Goal: Task Accomplishment & Management: Use online tool/utility

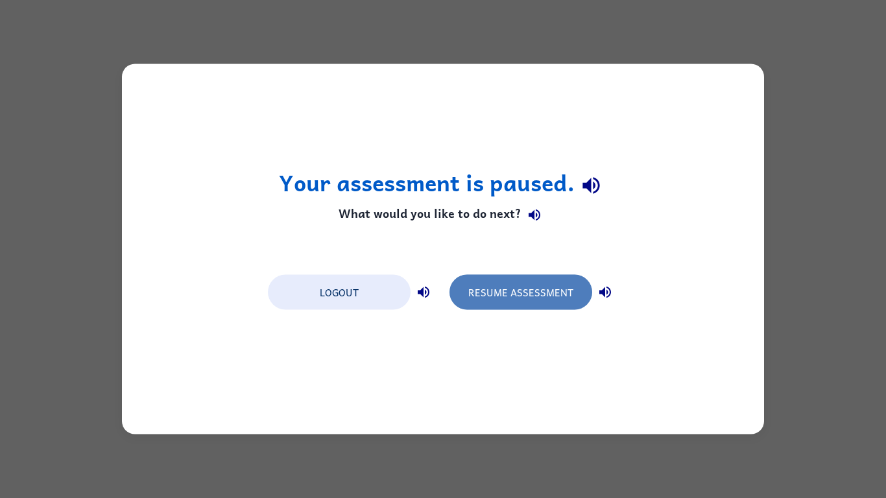
click at [495, 296] on button "Resume Assessment" at bounding box center [521, 292] width 143 height 35
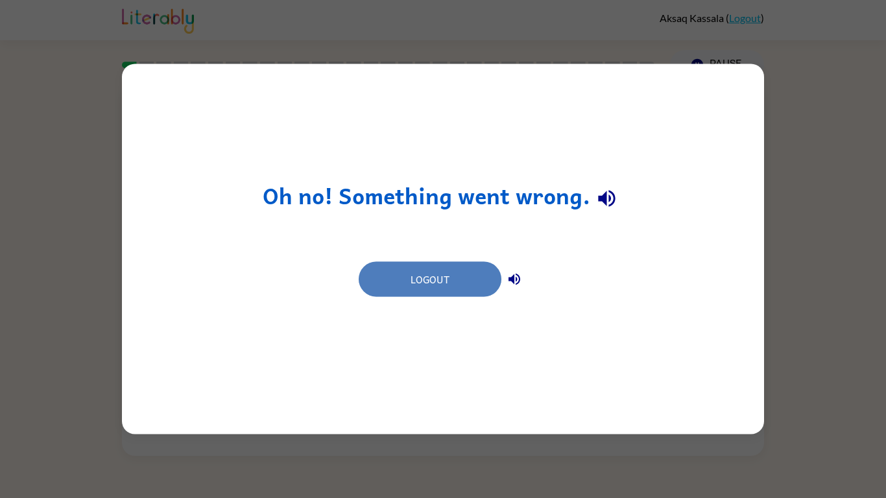
click at [472, 286] on button "Logout" at bounding box center [430, 279] width 143 height 35
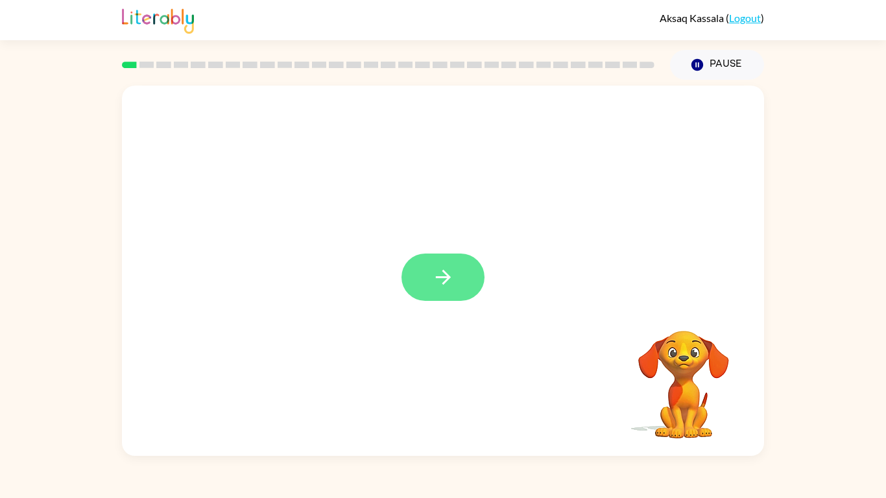
click at [428, 284] on button "button" at bounding box center [443, 277] width 83 height 47
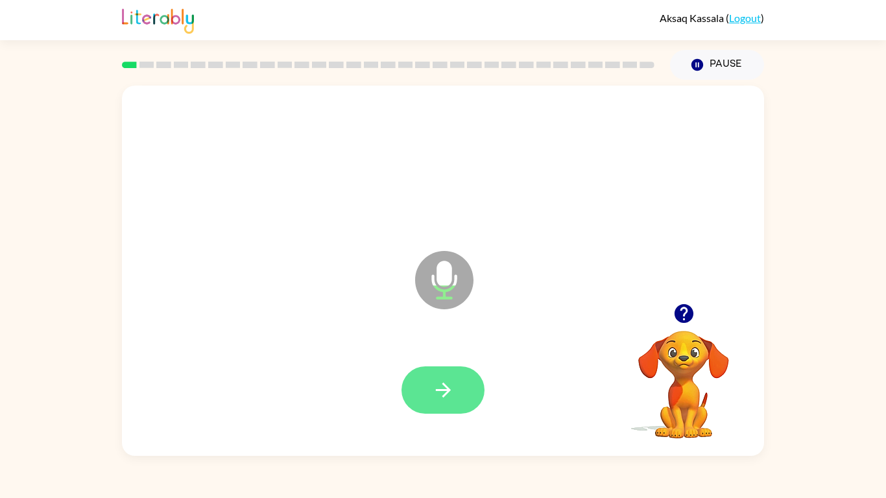
click at [448, 379] on icon "button" at bounding box center [443, 390] width 23 height 23
click at [435, 380] on icon "button" at bounding box center [443, 390] width 23 height 23
click at [434, 380] on icon "button" at bounding box center [443, 390] width 23 height 23
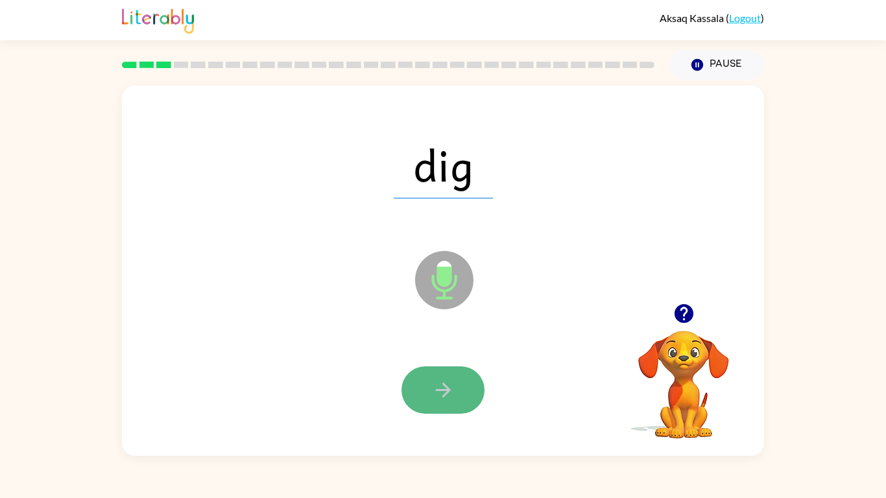
click at [436, 384] on icon "button" at bounding box center [443, 390] width 23 height 23
click at [437, 388] on icon "button" at bounding box center [443, 390] width 23 height 23
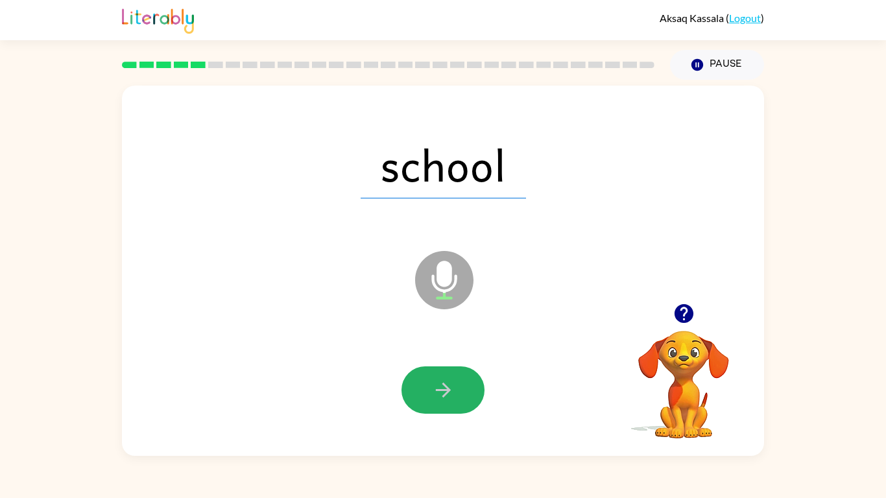
click at [437, 388] on icon "button" at bounding box center [443, 390] width 23 height 23
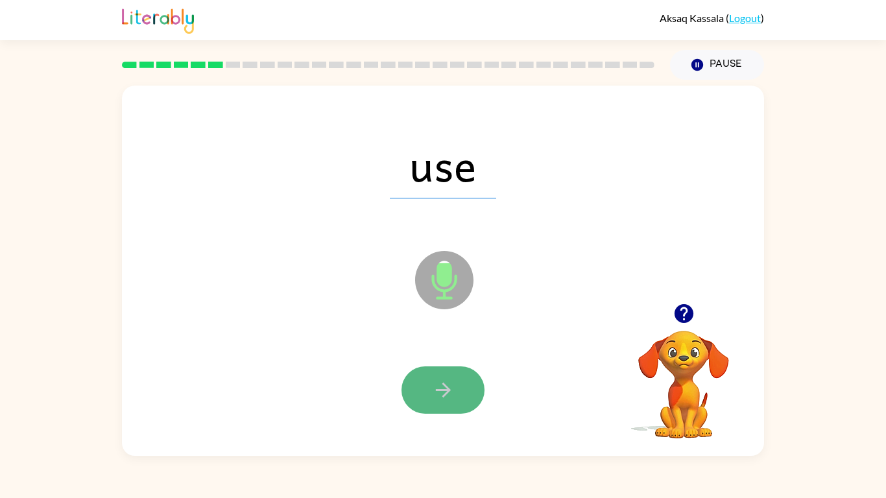
click at [434, 387] on icon "button" at bounding box center [443, 390] width 23 height 23
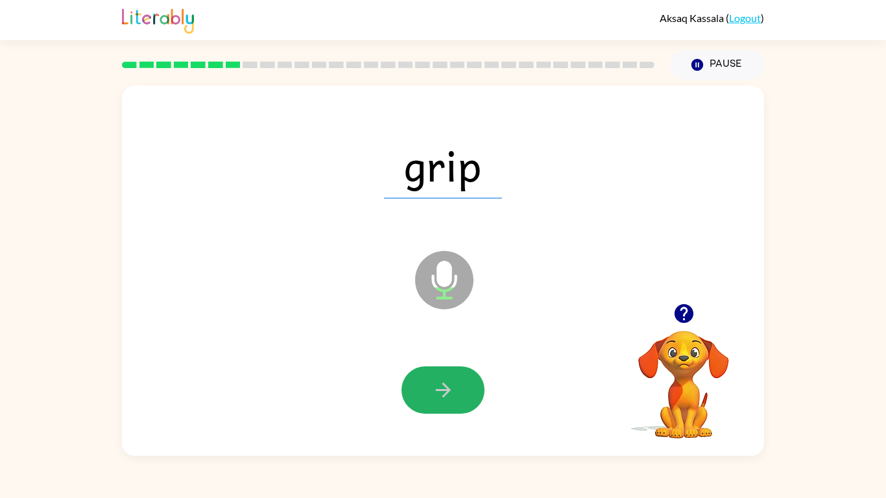
click at [434, 387] on icon "button" at bounding box center [443, 390] width 23 height 23
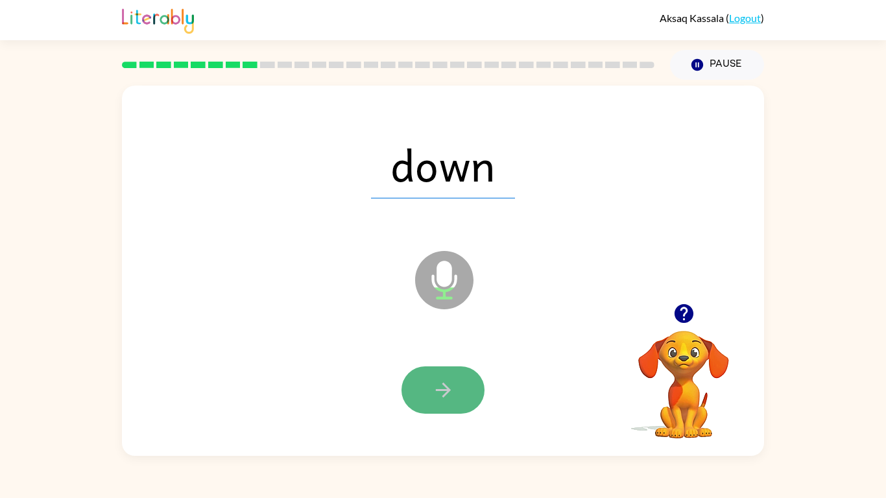
click at [448, 384] on icon "button" at bounding box center [443, 390] width 23 height 23
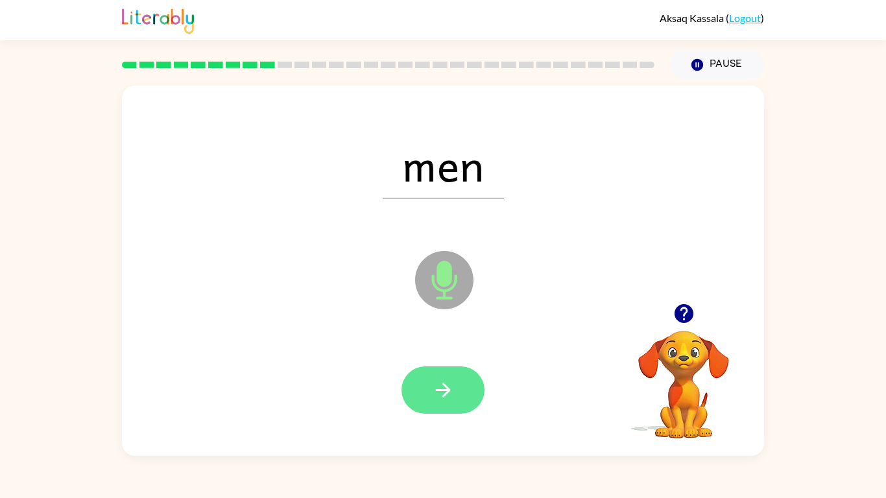
click at [447, 385] on icon "button" at bounding box center [443, 390] width 23 height 23
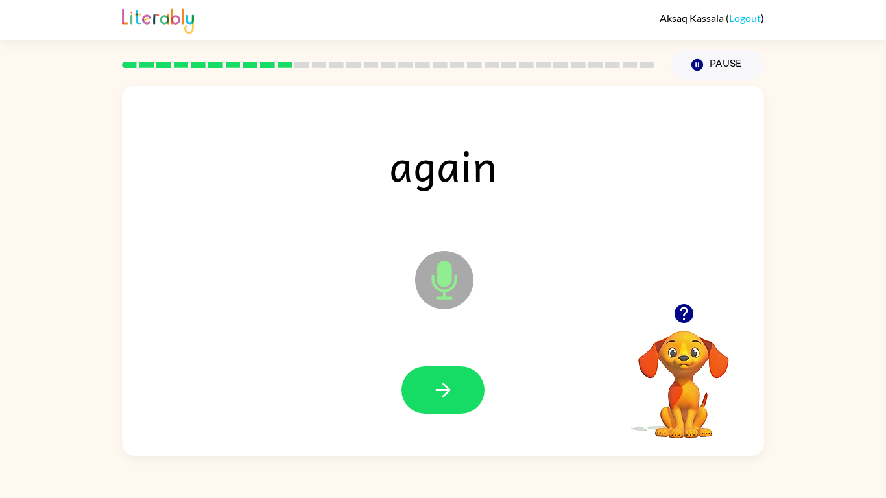
click at [447, 385] on icon "button" at bounding box center [443, 390] width 23 height 23
click at [447, 385] on div at bounding box center [443, 390] width 83 height 47
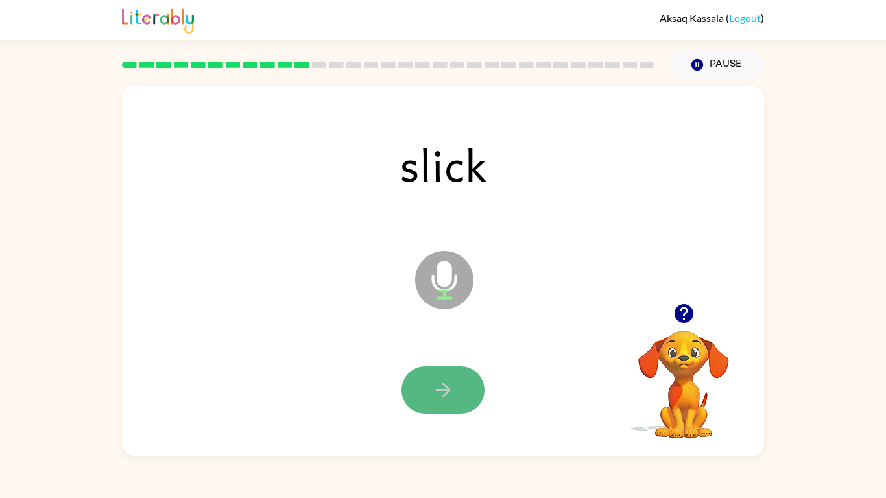
click at [447, 385] on icon "button" at bounding box center [443, 390] width 23 height 23
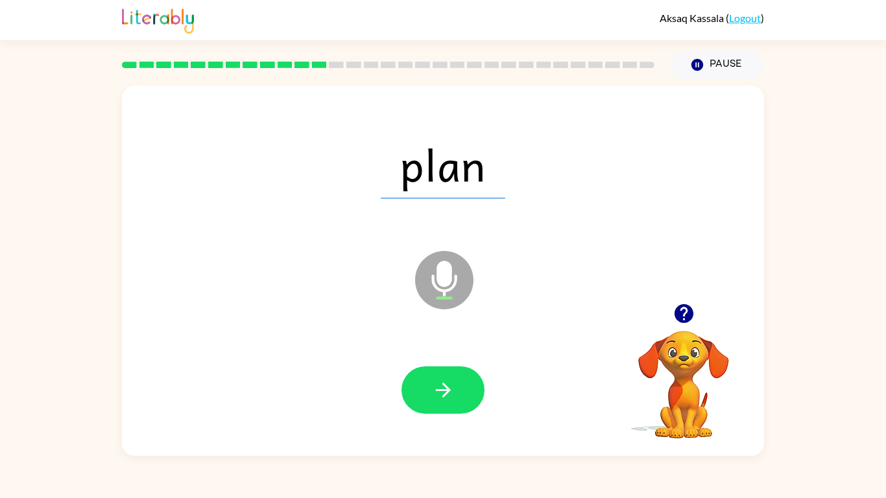
click at [447, 385] on icon "button" at bounding box center [443, 390] width 23 height 23
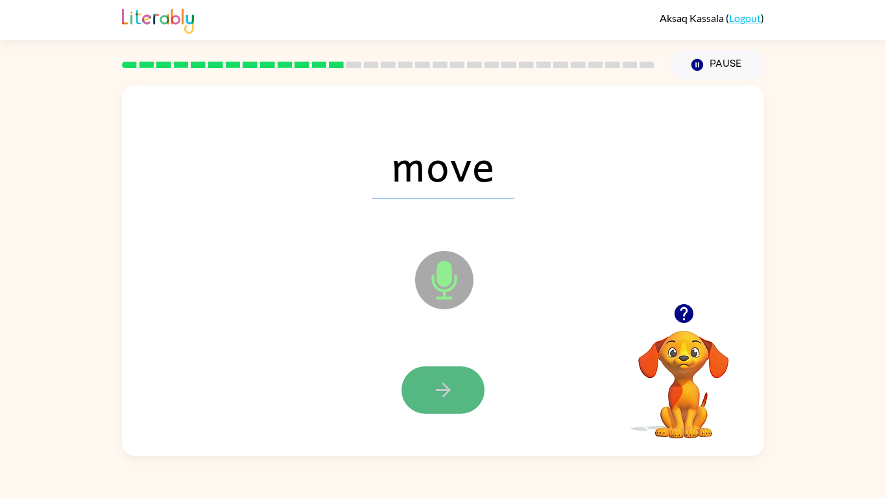
click at [451, 383] on icon "button" at bounding box center [443, 390] width 23 height 23
click at [449, 383] on icon "button" at bounding box center [443, 390] width 23 height 23
click at [449, 385] on icon "button" at bounding box center [443, 390] width 23 height 23
click at [448, 386] on icon "button" at bounding box center [443, 390] width 23 height 23
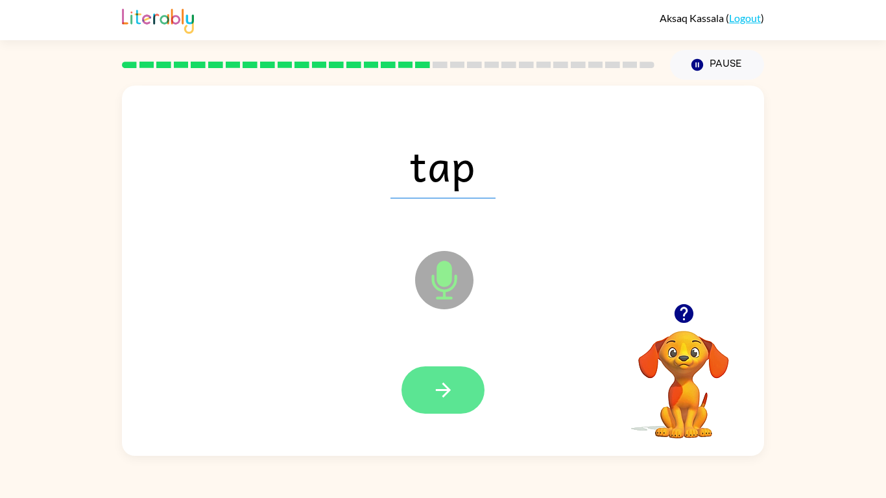
click at [446, 389] on icon "button" at bounding box center [442, 390] width 15 height 15
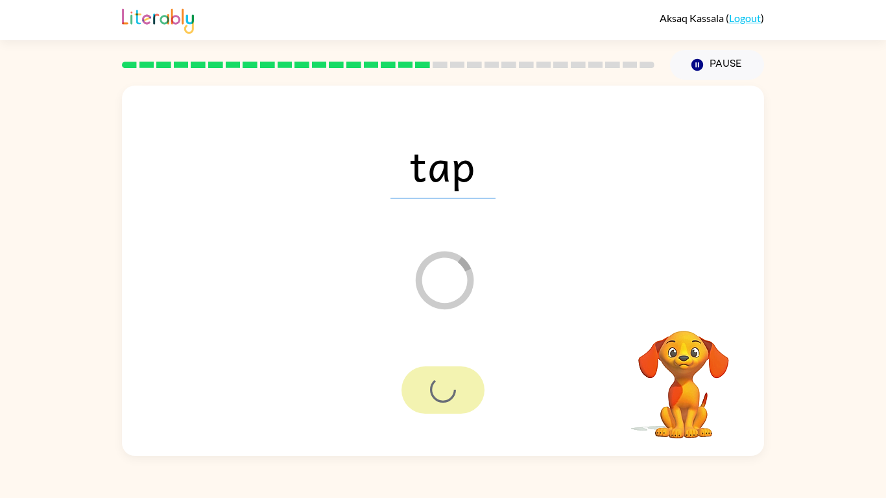
click at [446, 390] on div at bounding box center [443, 390] width 83 height 47
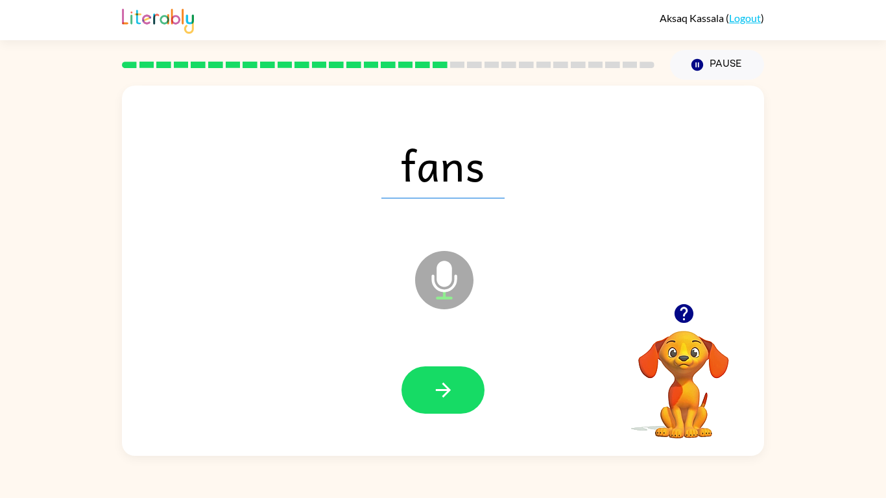
click at [446, 391] on icon "button" at bounding box center [442, 390] width 15 height 15
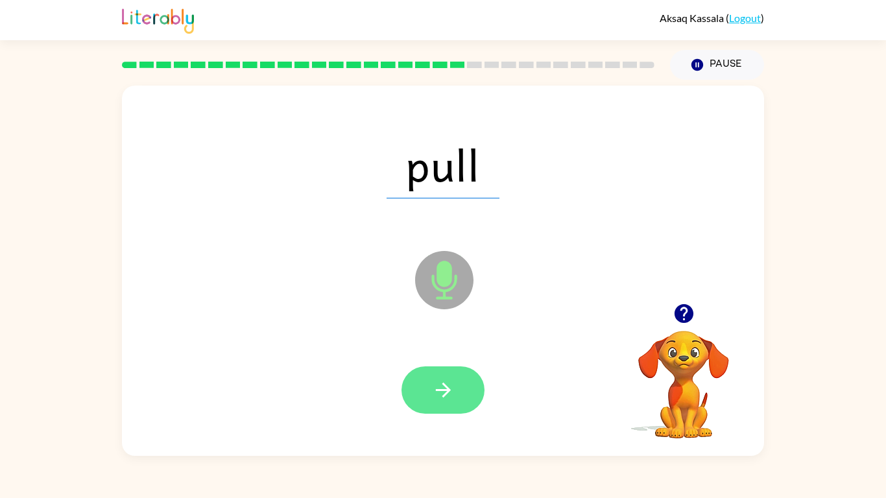
click at [448, 395] on icon "button" at bounding box center [443, 390] width 23 height 23
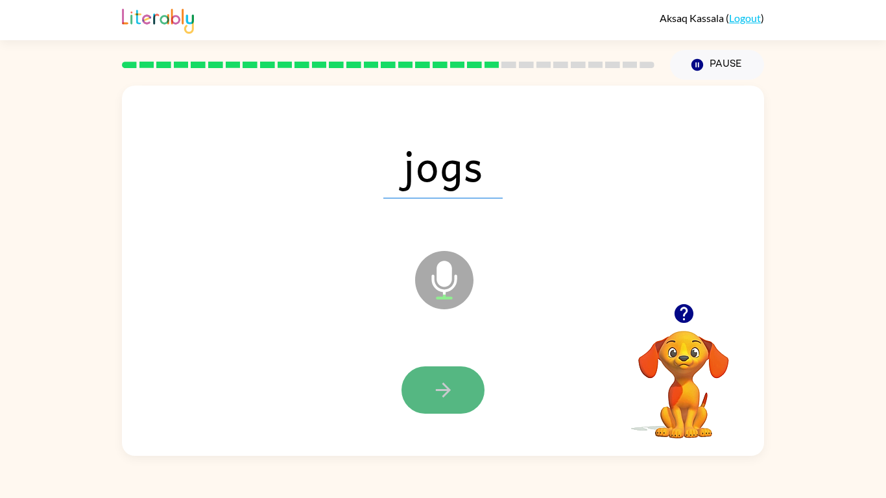
click at [448, 398] on icon "button" at bounding box center [443, 390] width 23 height 23
click at [438, 392] on icon "button" at bounding box center [443, 390] width 23 height 23
click at [444, 387] on icon "button" at bounding box center [443, 390] width 23 height 23
click at [448, 387] on icon "button" at bounding box center [442, 390] width 15 height 15
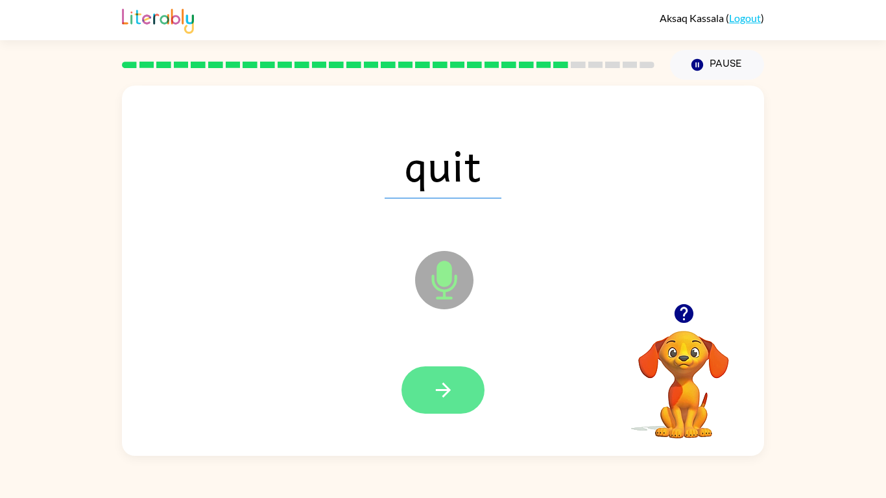
click at [452, 393] on icon "button" at bounding box center [443, 390] width 23 height 23
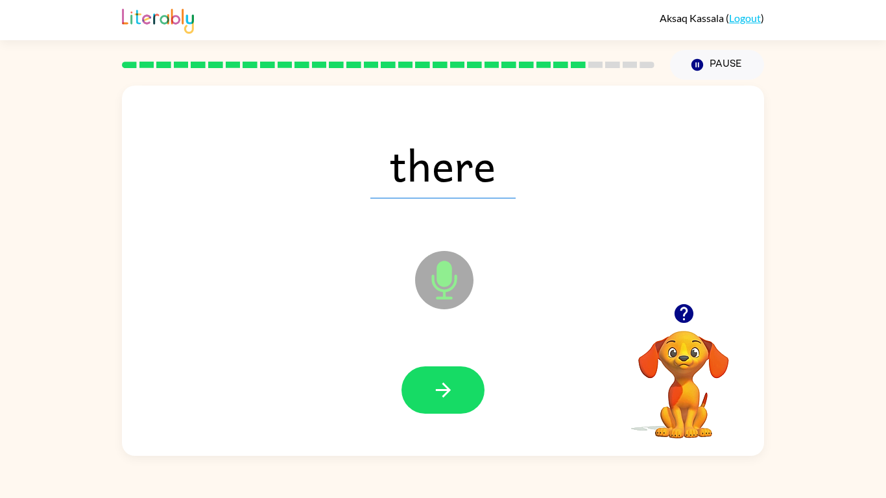
click at [452, 393] on icon "button" at bounding box center [443, 390] width 23 height 23
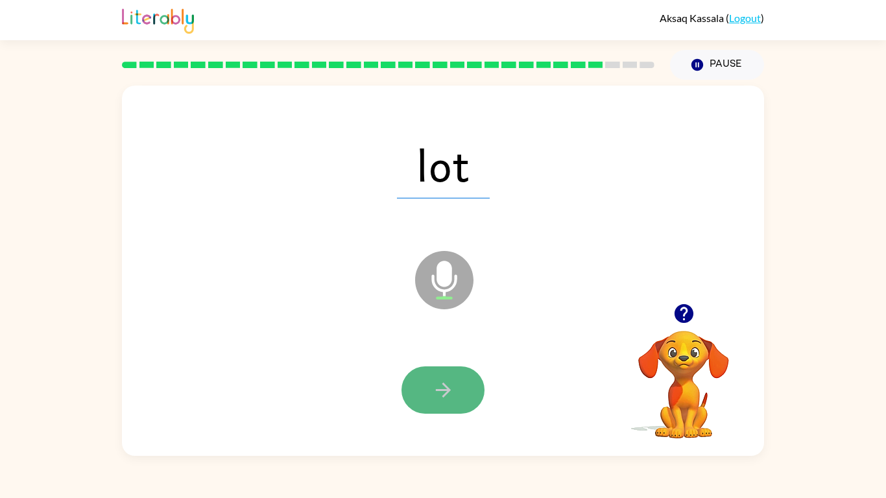
click at [477, 400] on button "button" at bounding box center [443, 390] width 83 height 47
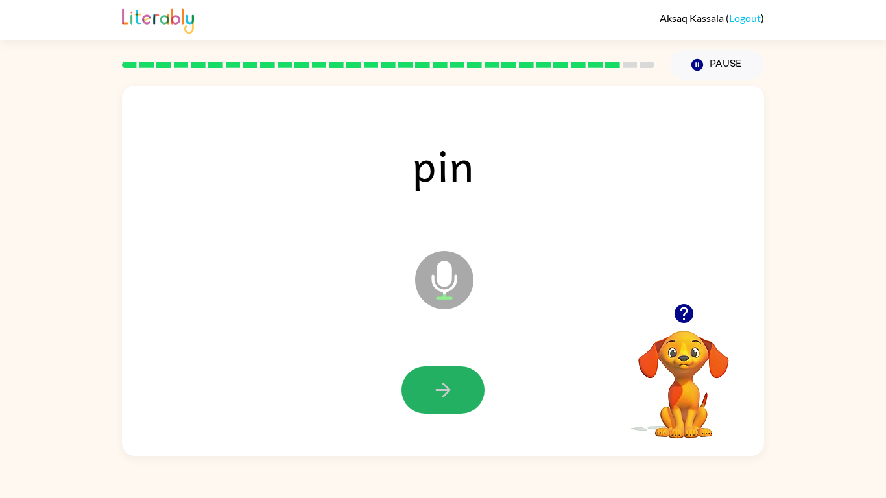
click at [476, 377] on button "button" at bounding box center [443, 390] width 83 height 47
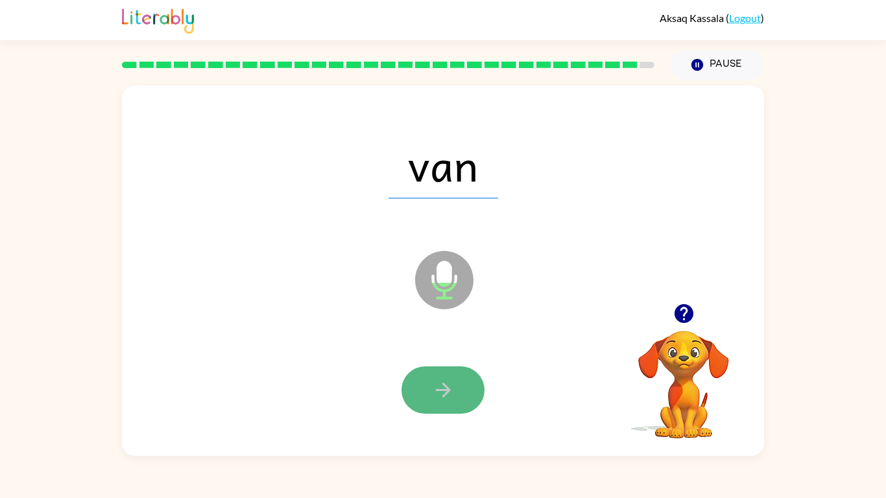
click at [473, 382] on button "button" at bounding box center [443, 390] width 83 height 47
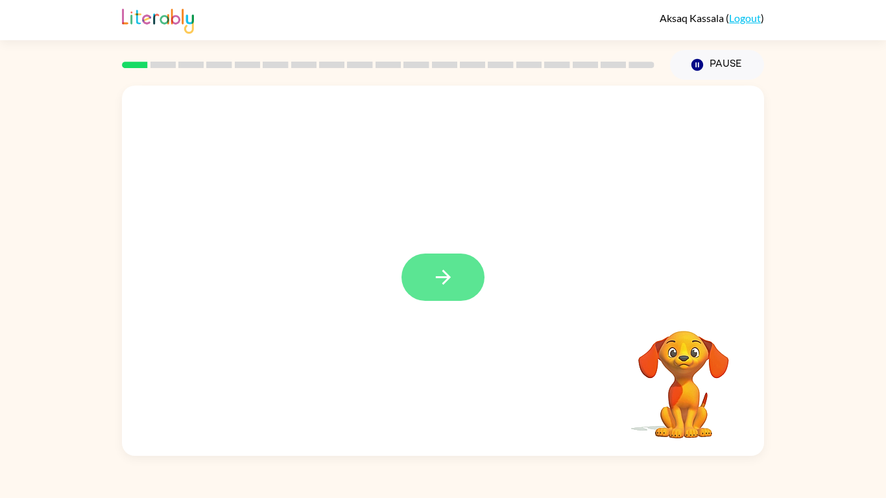
click at [462, 273] on button "button" at bounding box center [443, 277] width 83 height 47
click at [462, 273] on div at bounding box center [443, 195] width 642 height 218
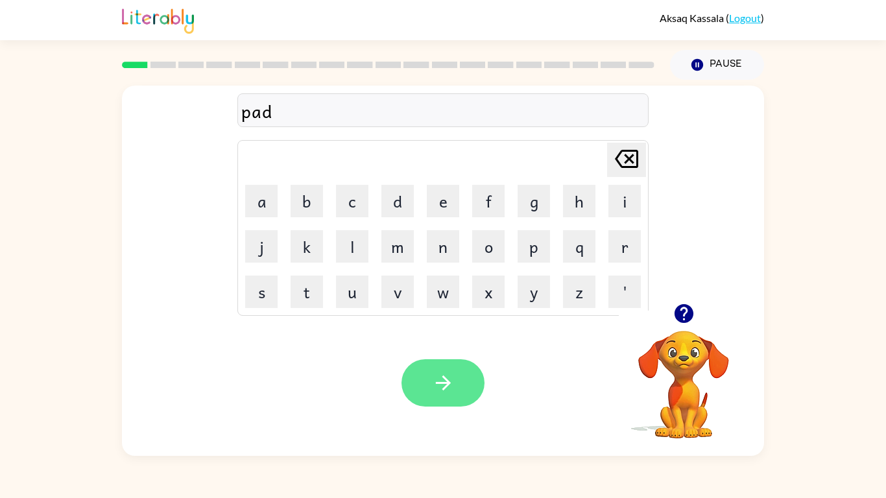
click at [419, 375] on button "button" at bounding box center [443, 382] width 83 height 47
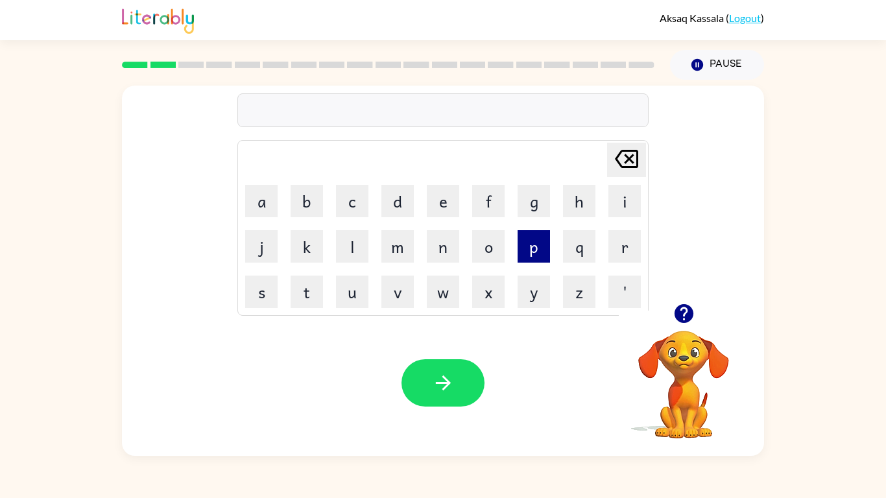
click at [520, 240] on button "p" at bounding box center [534, 246] width 32 height 32
click at [275, 206] on button "a" at bounding box center [261, 201] width 32 height 32
click at [353, 241] on button "l" at bounding box center [352, 246] width 32 height 32
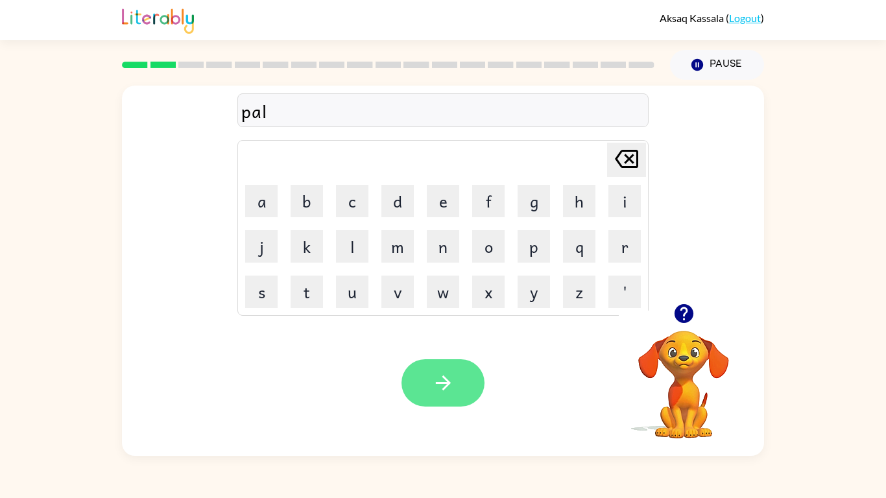
click at [427, 378] on button "button" at bounding box center [443, 382] width 83 height 47
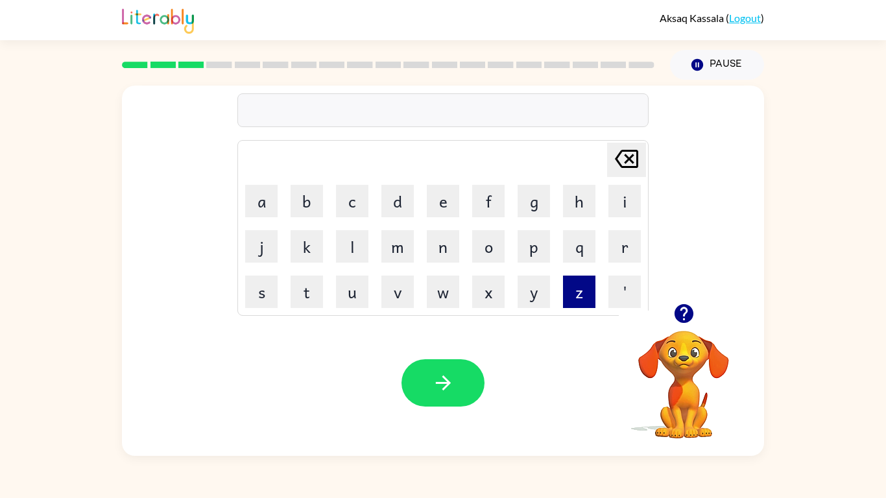
click at [563, 286] on button "z" at bounding box center [579, 292] width 32 height 32
click at [631, 195] on button "i" at bounding box center [625, 201] width 32 height 32
click at [541, 265] on td "p" at bounding box center [534, 247] width 44 height 44
click at [535, 254] on button "p" at bounding box center [534, 246] width 32 height 32
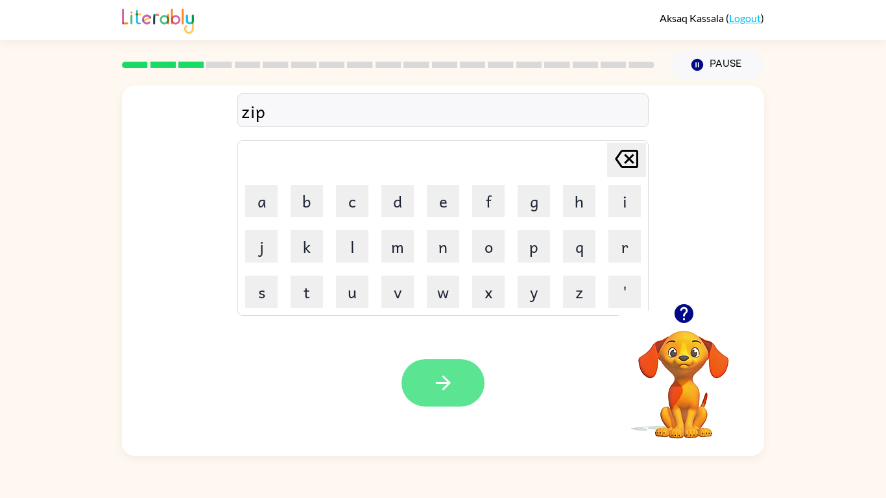
click at [454, 376] on button "button" at bounding box center [443, 382] width 83 height 47
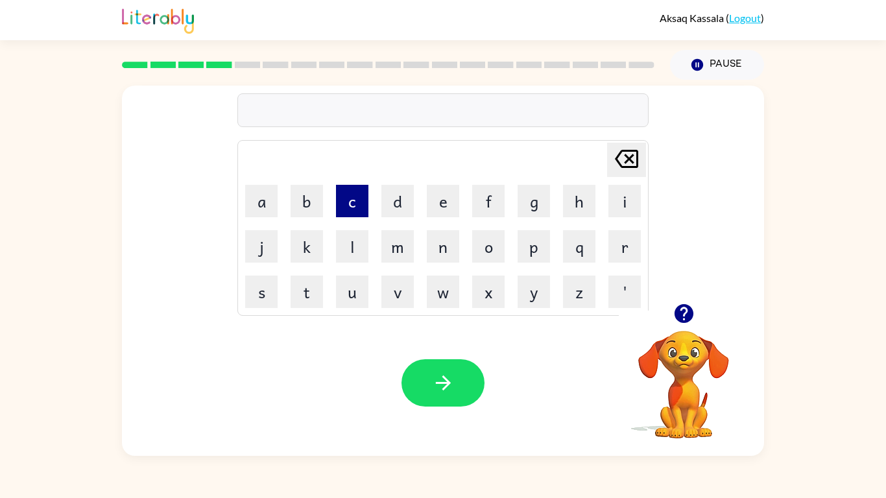
click at [359, 204] on button "c" at bounding box center [352, 201] width 32 height 32
click at [483, 236] on button "o" at bounding box center [488, 246] width 32 height 32
click at [345, 194] on button "c" at bounding box center [352, 201] width 32 height 32
click at [308, 249] on button "k" at bounding box center [307, 246] width 32 height 32
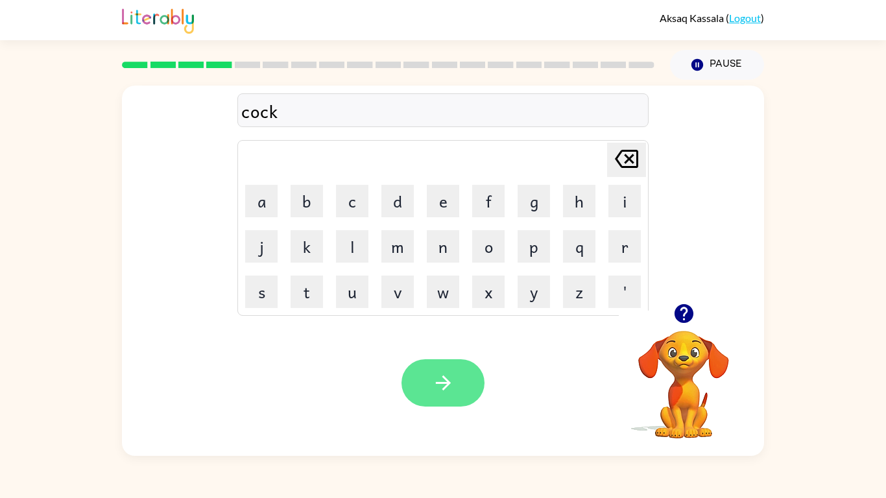
click at [437, 371] on button "button" at bounding box center [443, 382] width 83 height 47
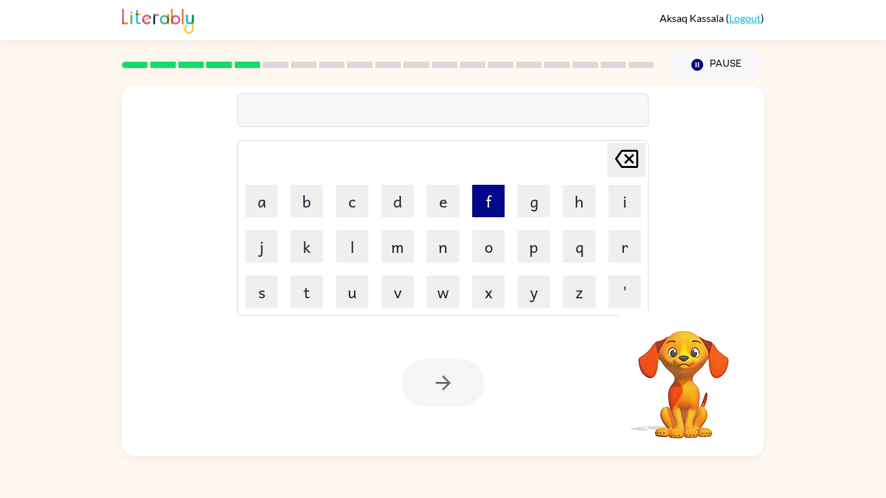
click at [491, 202] on button "f" at bounding box center [488, 201] width 32 height 32
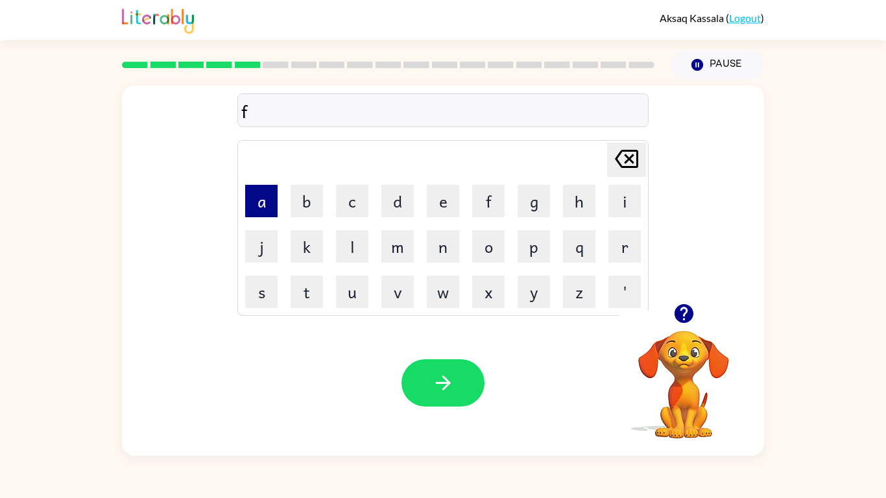
click at [273, 205] on button "a" at bounding box center [261, 201] width 32 height 32
click at [253, 308] on button "s" at bounding box center [261, 292] width 32 height 32
click at [306, 288] on button "t" at bounding box center [307, 292] width 32 height 32
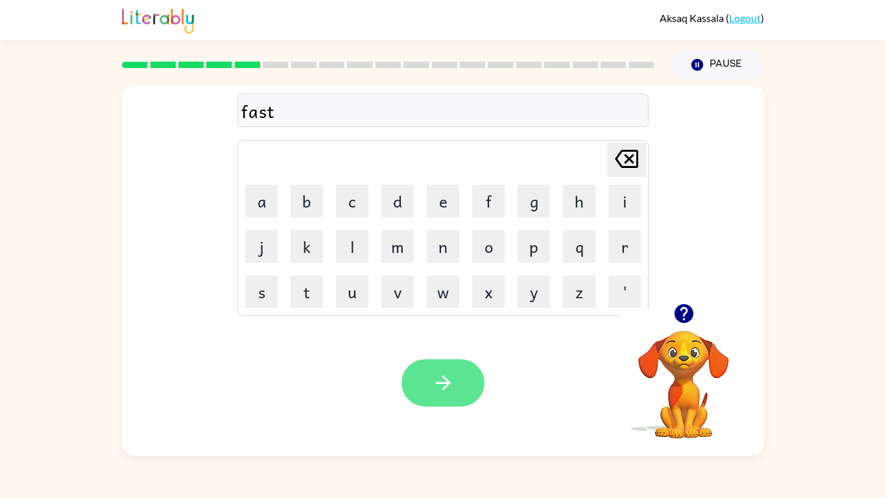
click at [456, 372] on button "button" at bounding box center [443, 382] width 83 height 47
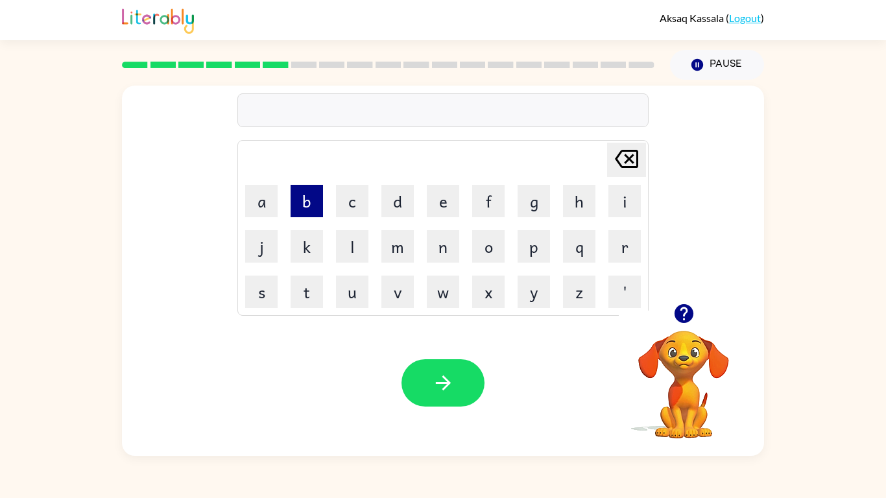
click at [306, 195] on button "b" at bounding box center [307, 201] width 32 height 32
click at [449, 204] on button "e" at bounding box center [443, 201] width 32 height 32
click at [526, 201] on button "g" at bounding box center [534, 201] width 32 height 32
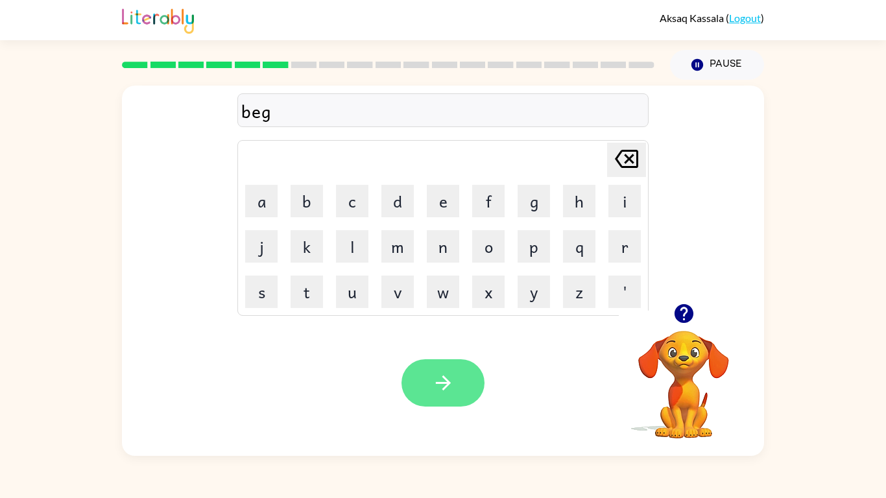
click at [451, 360] on button "button" at bounding box center [443, 382] width 83 height 47
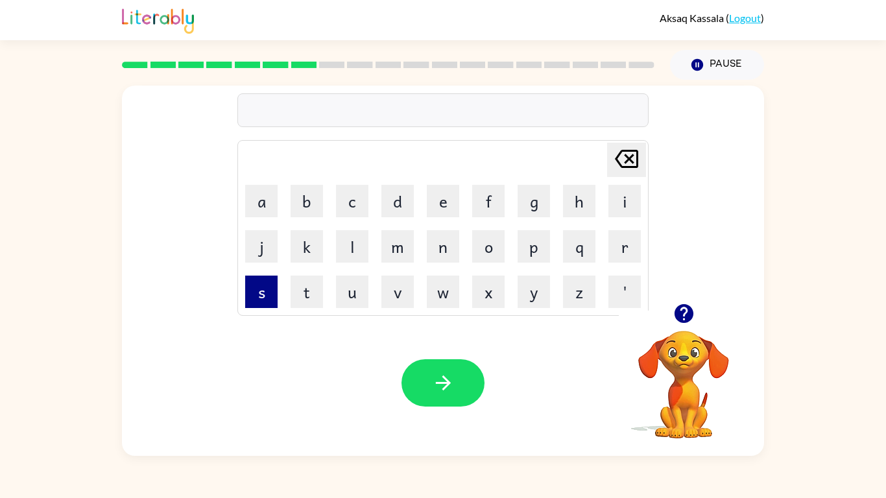
click at [260, 299] on button "s" at bounding box center [261, 292] width 32 height 32
drag, startPoint x: 259, startPoint y: 113, endPoint x: 241, endPoint y: 113, distance: 17.5
click at [241, 113] on div "ss" at bounding box center [443, 110] width 404 height 27
click at [618, 206] on button "i" at bounding box center [625, 201] width 32 height 32
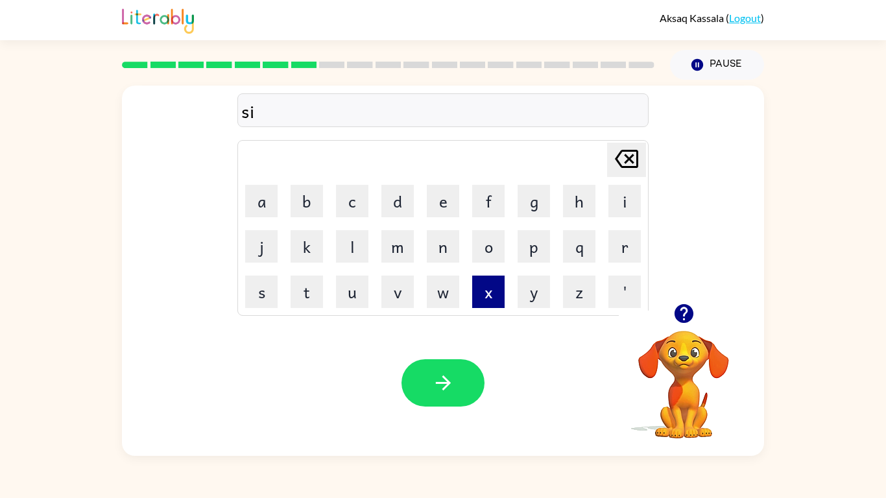
click at [492, 300] on button "x" at bounding box center [488, 292] width 32 height 32
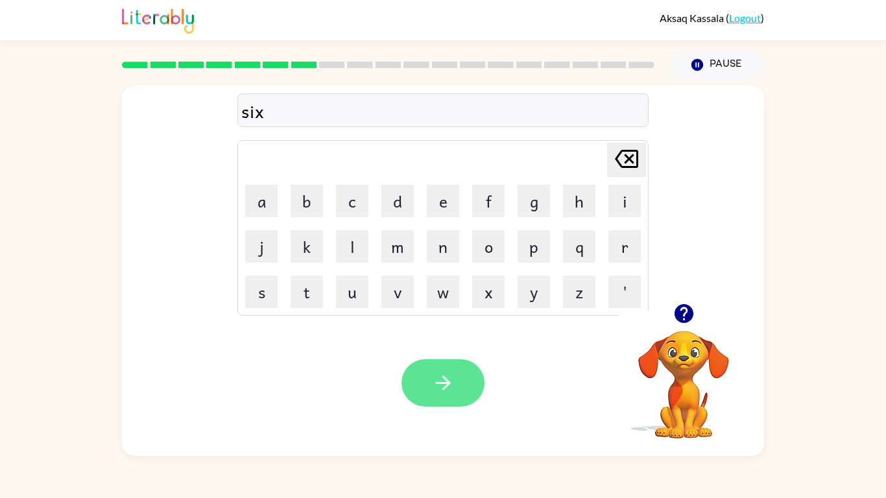
click at [443, 385] on icon "button" at bounding box center [443, 383] width 23 height 23
click at [697, 395] on video "Your browser must support playing .mp4 files to use Literably. Please try using…" at bounding box center [684, 376] width 130 height 130
click at [687, 373] on video "Your browser must support playing .mp4 files to use Literably. Please try using…" at bounding box center [684, 376] width 130 height 130
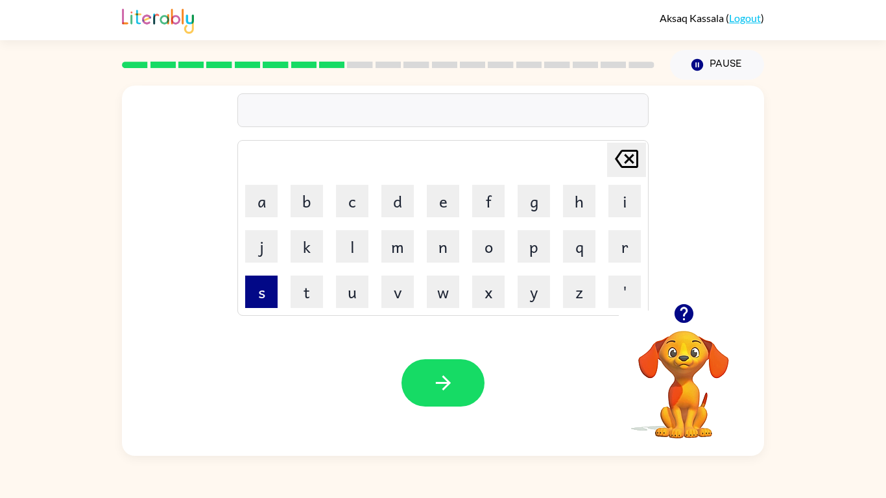
click at [266, 291] on button "s" at bounding box center [261, 292] width 32 height 32
click at [627, 208] on button "i" at bounding box center [625, 201] width 32 height 32
click at [314, 297] on button "t" at bounding box center [307, 292] width 32 height 32
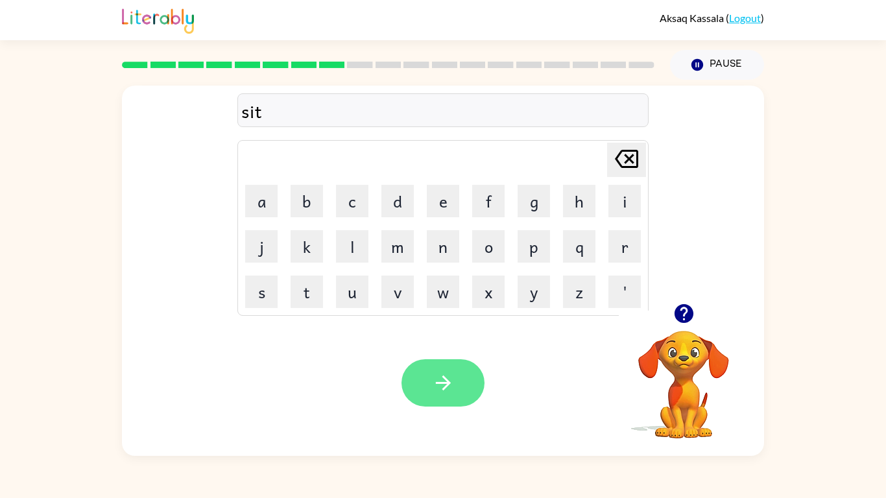
click at [438, 361] on button "button" at bounding box center [443, 382] width 83 height 47
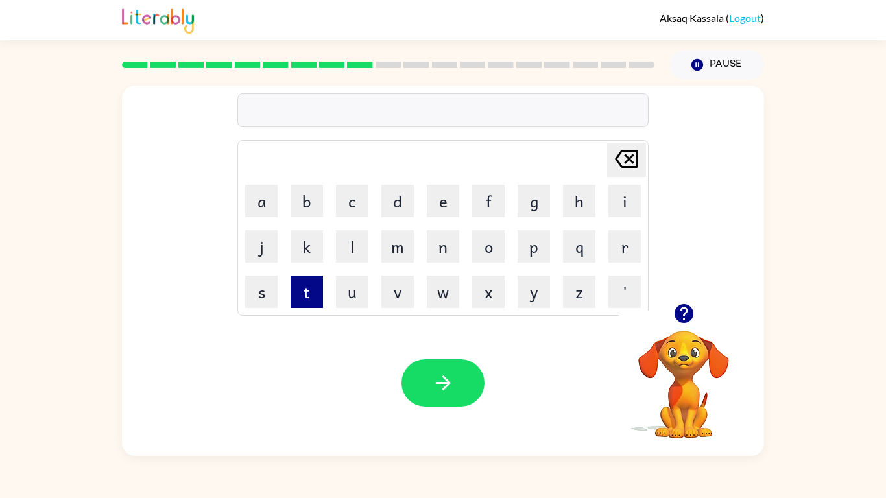
click at [303, 292] on button "t" at bounding box center [307, 292] width 32 height 32
click at [477, 239] on button "o" at bounding box center [488, 246] width 32 height 32
click at [544, 257] on button "p" at bounding box center [534, 246] width 32 height 32
click at [452, 408] on div "Your browser must support playing .mp4 files to use Literably. Please try using…" at bounding box center [443, 383] width 642 height 146
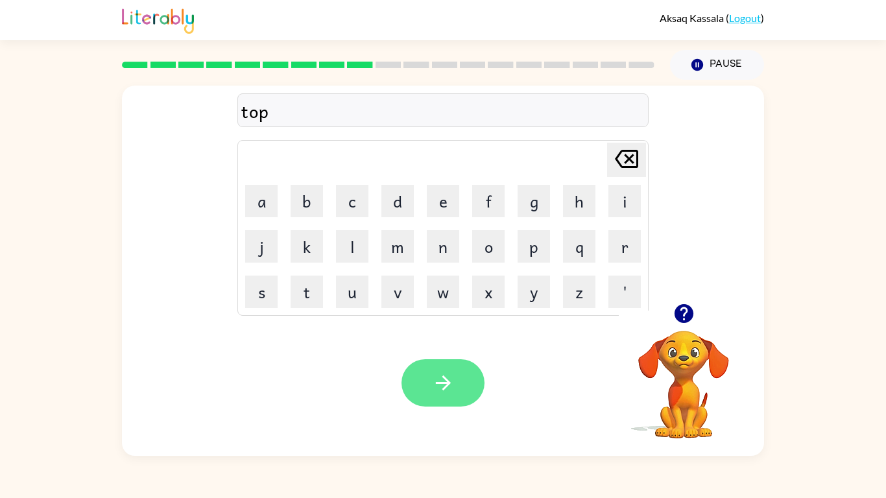
click at [455, 396] on button "button" at bounding box center [443, 382] width 83 height 47
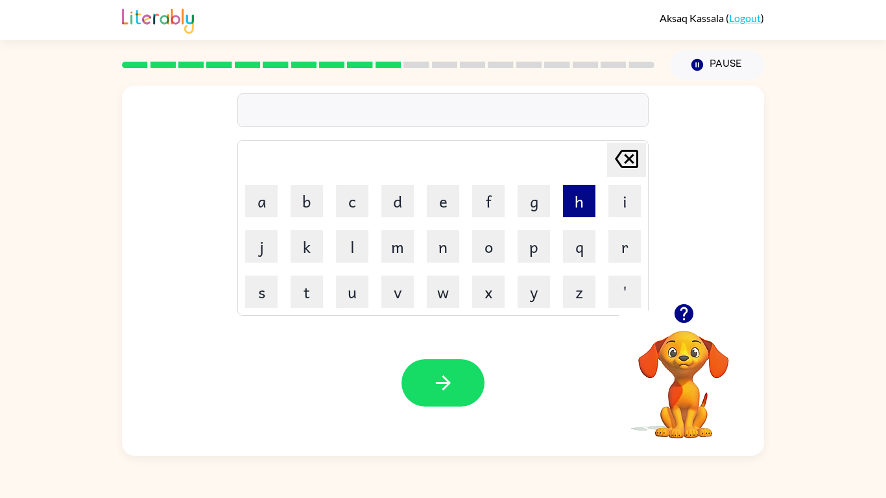
click at [573, 202] on button "h" at bounding box center [579, 201] width 32 height 32
click at [491, 242] on button "o" at bounding box center [488, 246] width 32 height 32
click at [528, 187] on button "g" at bounding box center [534, 201] width 32 height 32
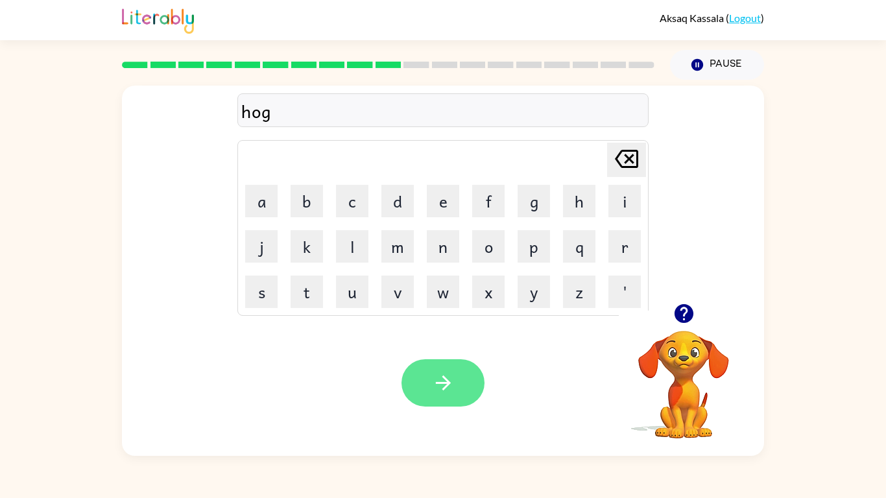
click at [446, 393] on icon "button" at bounding box center [443, 383] width 23 height 23
click at [262, 308] on td "s" at bounding box center [261, 292] width 44 height 44
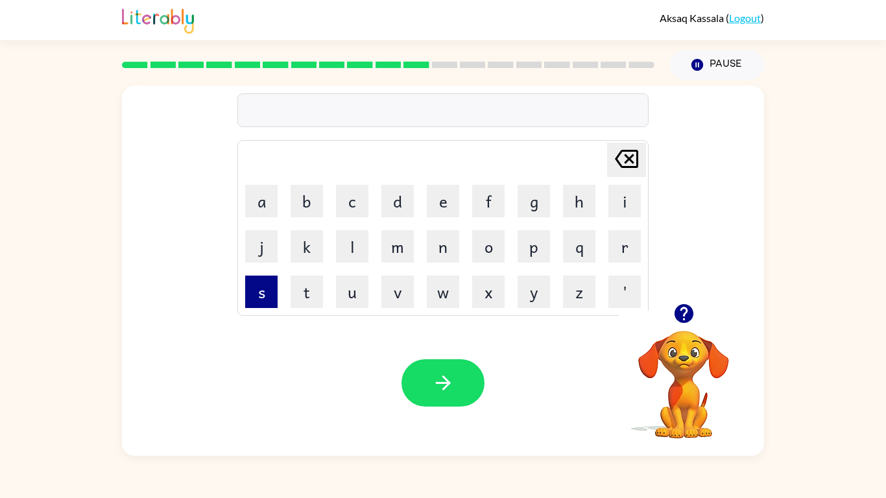
click at [261, 302] on button "s" at bounding box center [261, 292] width 32 height 32
click at [437, 277] on button "w" at bounding box center [443, 292] width 32 height 32
click at [624, 199] on button "i" at bounding box center [625, 201] width 32 height 32
click at [399, 251] on button "m" at bounding box center [398, 246] width 32 height 32
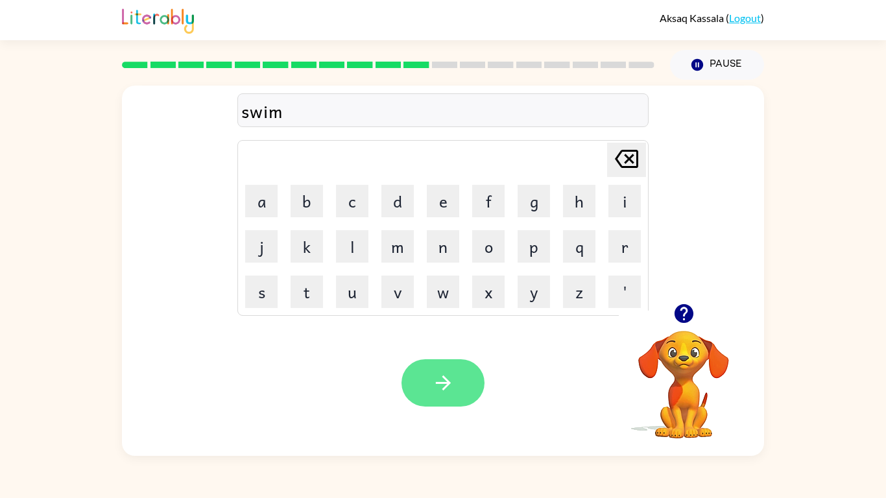
click at [464, 383] on button "button" at bounding box center [443, 382] width 83 height 47
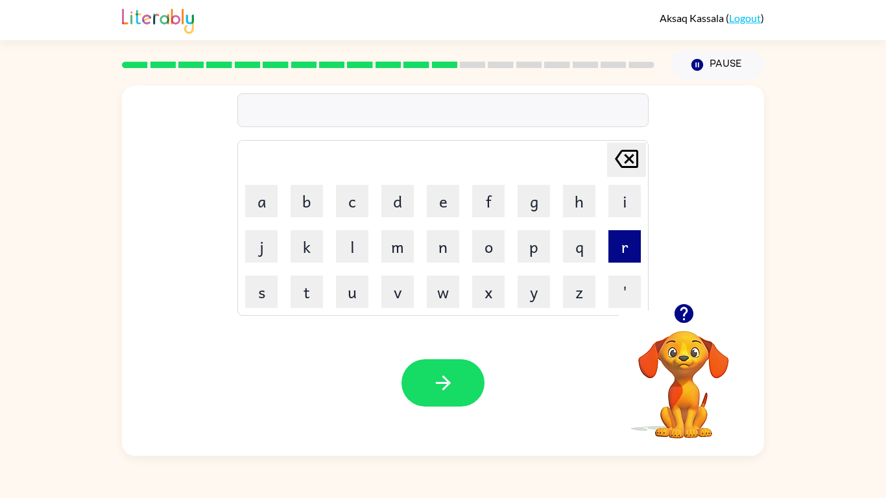
click at [630, 241] on button "r" at bounding box center [625, 246] width 32 height 32
click at [625, 204] on button "i" at bounding box center [625, 201] width 32 height 32
click at [531, 257] on button "p" at bounding box center [534, 246] width 32 height 32
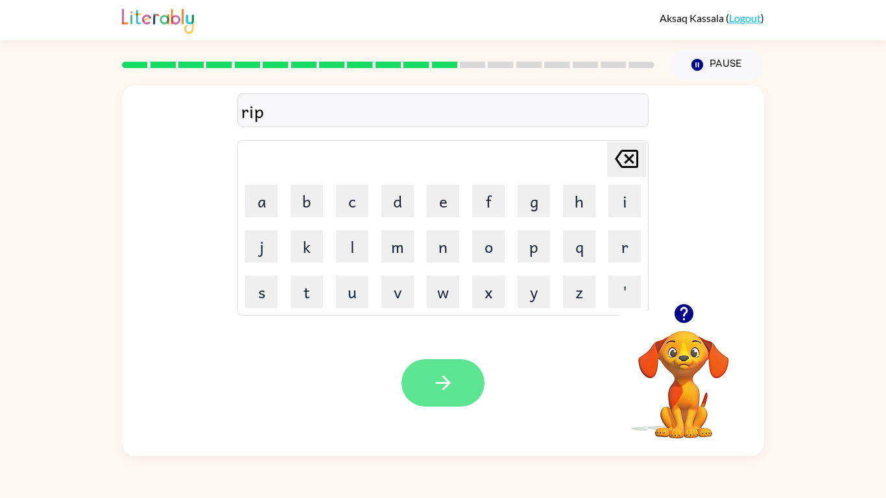
click at [460, 391] on button "button" at bounding box center [443, 382] width 83 height 47
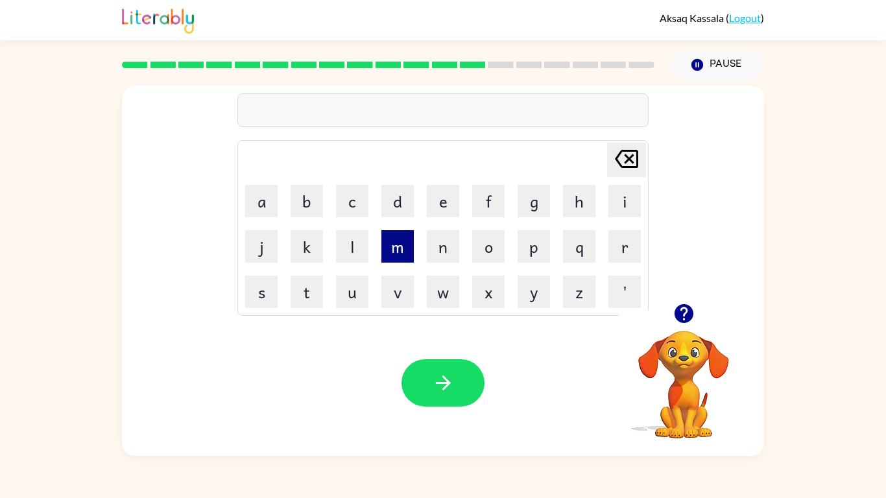
click at [407, 249] on button "m" at bounding box center [398, 246] width 32 height 32
click at [265, 212] on button "a" at bounding box center [261, 201] width 32 height 32
click at [311, 296] on button "t" at bounding box center [307, 292] width 32 height 32
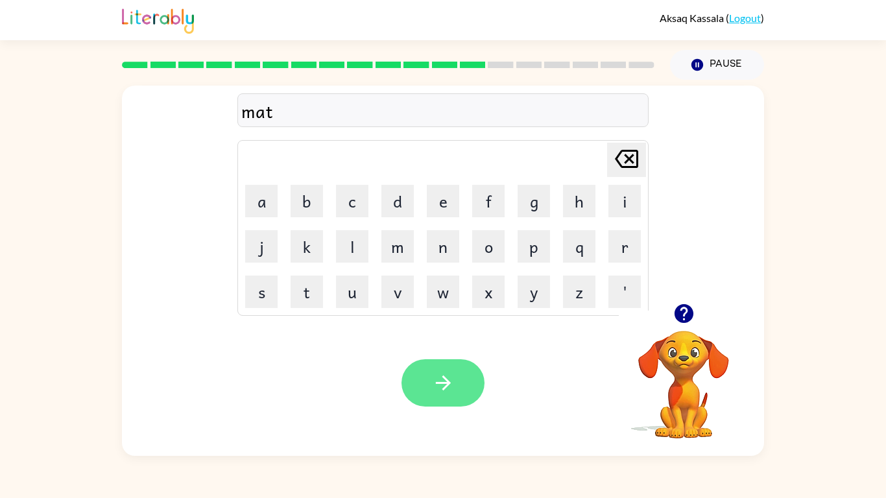
click at [426, 367] on button "button" at bounding box center [443, 382] width 83 height 47
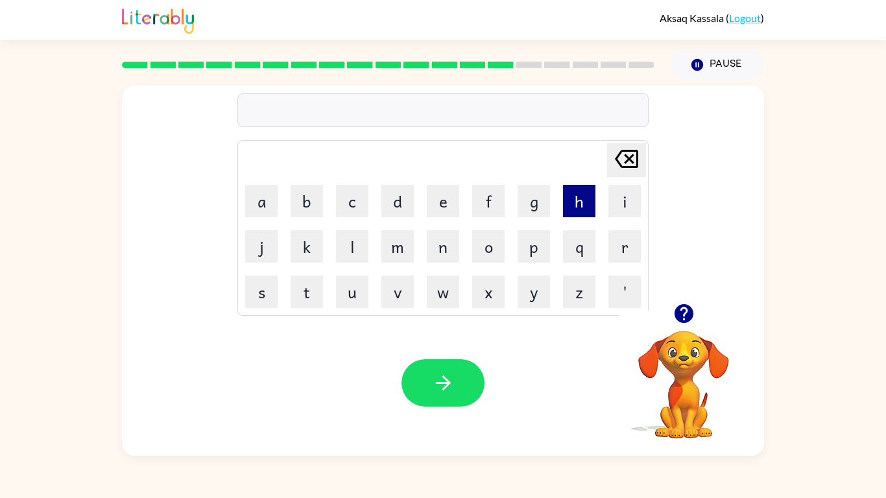
click at [570, 210] on button "h" at bounding box center [579, 201] width 32 height 32
click at [568, 211] on button "h" at bounding box center [579, 201] width 32 height 32
click at [253, 113] on div "hh" at bounding box center [443, 110] width 404 height 27
click at [435, 206] on button "e" at bounding box center [443, 201] width 32 height 32
click at [437, 247] on button "n" at bounding box center [443, 246] width 32 height 32
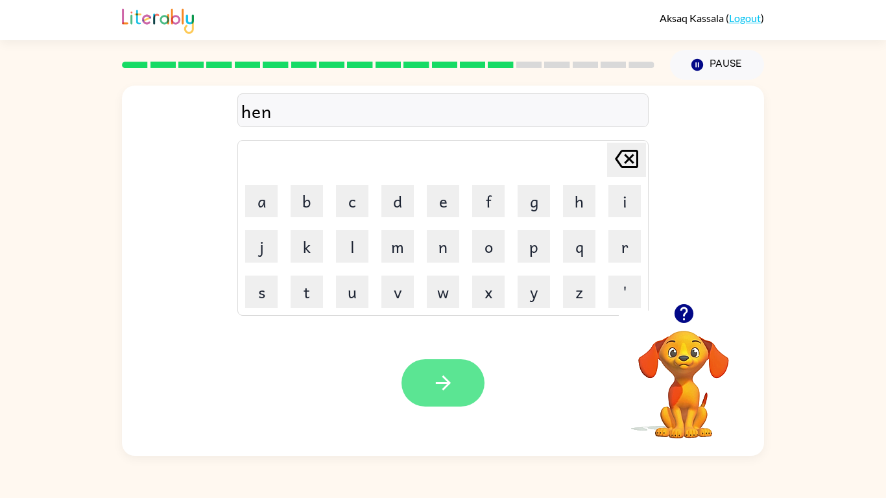
click at [434, 376] on icon "button" at bounding box center [443, 383] width 23 height 23
click at [680, 307] on icon "button" at bounding box center [683, 313] width 19 height 19
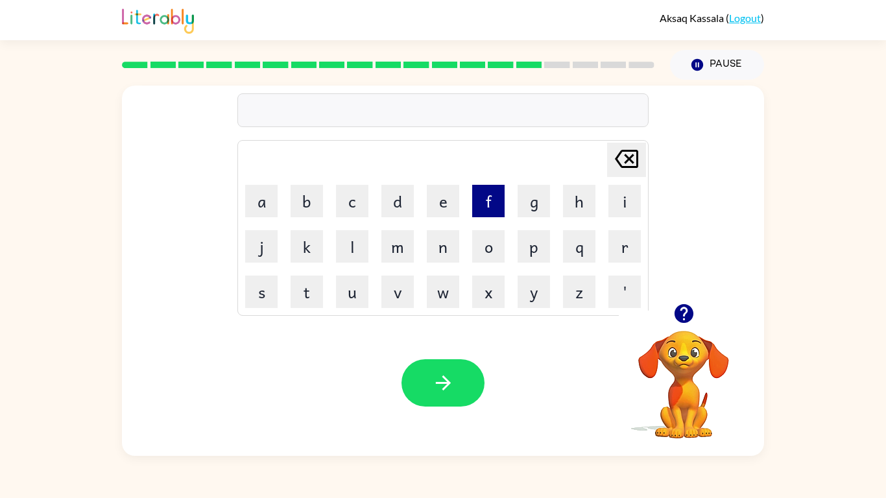
click at [485, 215] on button "f" at bounding box center [488, 201] width 32 height 32
click at [446, 201] on button "e" at bounding box center [443, 201] width 32 height 32
click at [317, 209] on button "b" at bounding box center [307, 201] width 32 height 32
drag, startPoint x: 265, startPoint y: 112, endPoint x: 254, endPoint y: 111, distance: 11.8
click at [254, 111] on div "feb" at bounding box center [443, 110] width 404 height 27
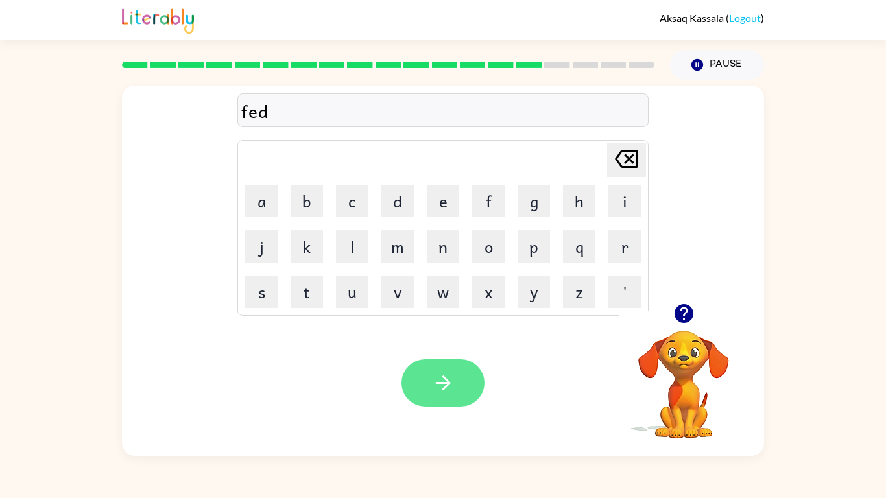
click at [433, 375] on icon "button" at bounding box center [443, 383] width 23 height 23
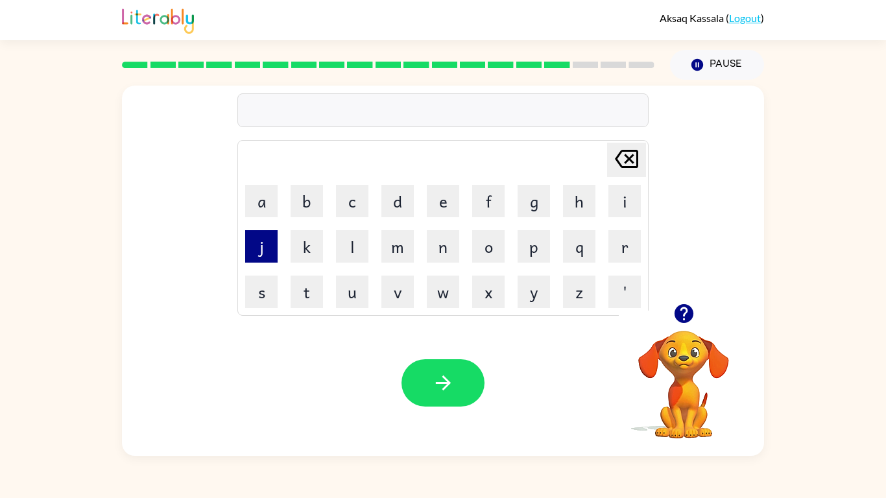
click at [260, 249] on button "j" at bounding box center [261, 246] width 32 height 32
click at [250, 201] on button "a" at bounding box center [261, 201] width 32 height 32
click at [258, 289] on button "s" at bounding box center [261, 292] width 32 height 32
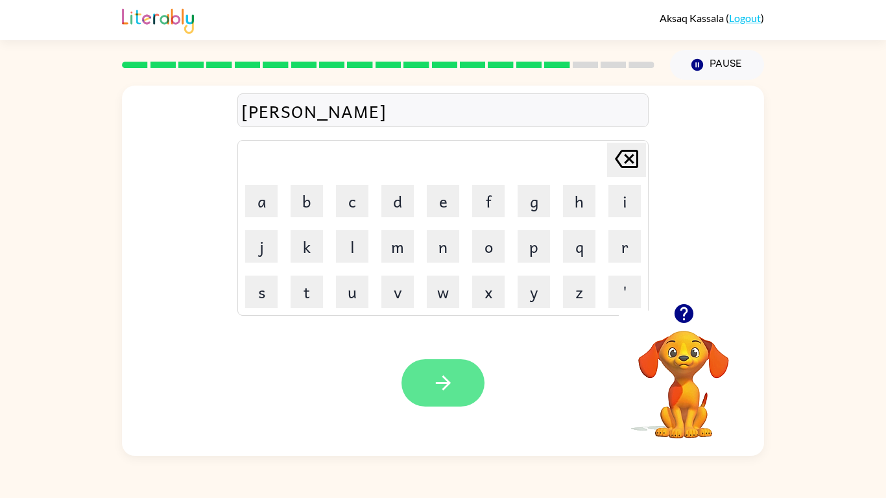
click at [454, 372] on icon "button" at bounding box center [443, 383] width 23 height 23
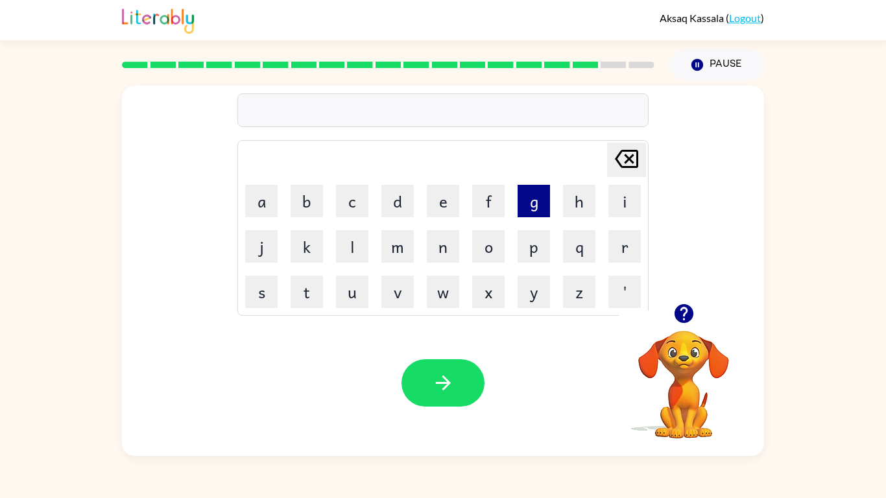
click at [522, 210] on button "g" at bounding box center [534, 201] width 32 height 32
click at [492, 236] on button "o" at bounding box center [488, 246] width 32 height 32
click at [304, 289] on button "t" at bounding box center [307, 292] width 32 height 32
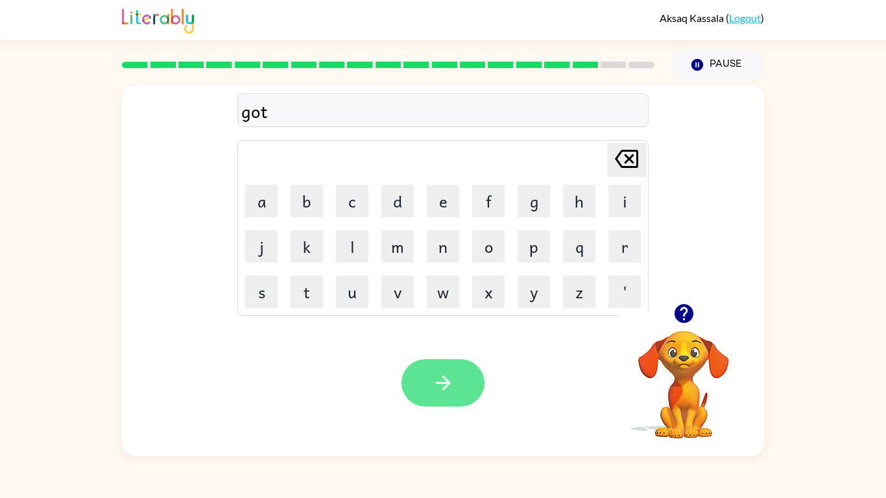
click at [433, 376] on icon "button" at bounding box center [443, 383] width 23 height 23
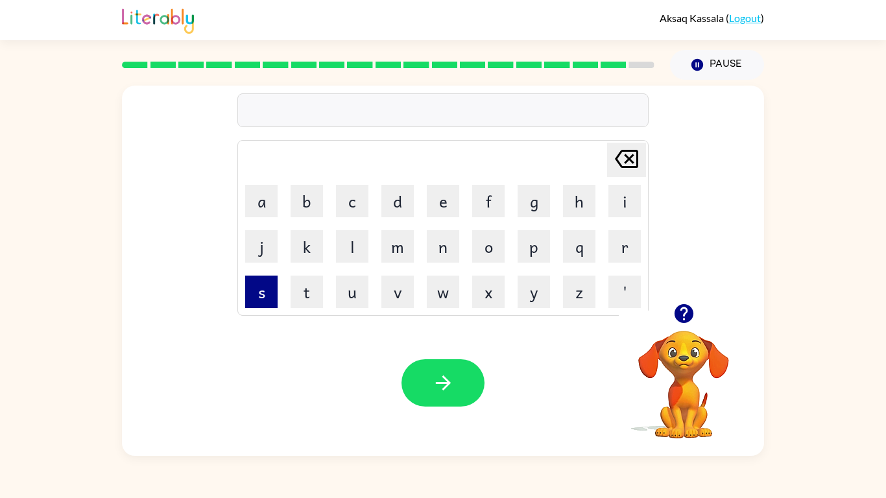
click at [258, 306] on button "s" at bounding box center [261, 292] width 32 height 32
click at [480, 254] on button "o" at bounding box center [488, 246] width 32 height 32
click at [534, 251] on button "p" at bounding box center [534, 246] width 32 height 32
click at [291, 286] on button "t" at bounding box center [307, 292] width 32 height 32
click at [446, 357] on div "Your browser must support playing .mp4 files to use Literably. Please try using…" at bounding box center [443, 383] width 642 height 146
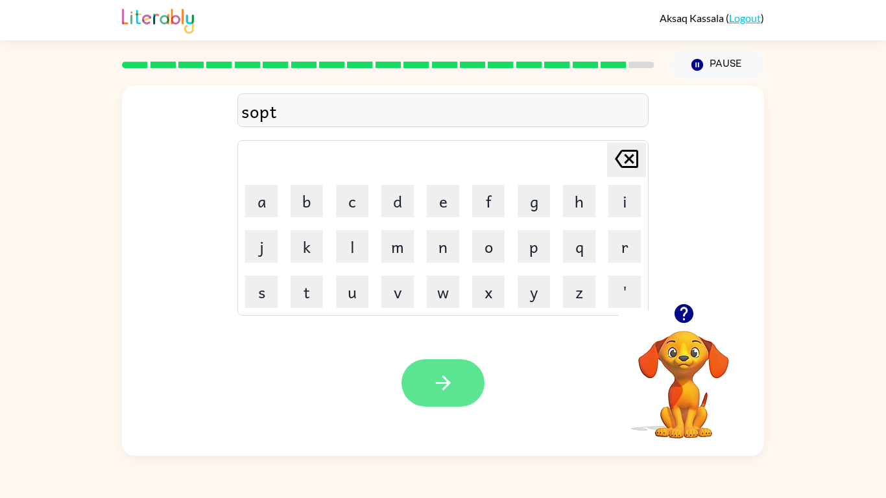
click at [444, 369] on button "button" at bounding box center [443, 382] width 83 height 47
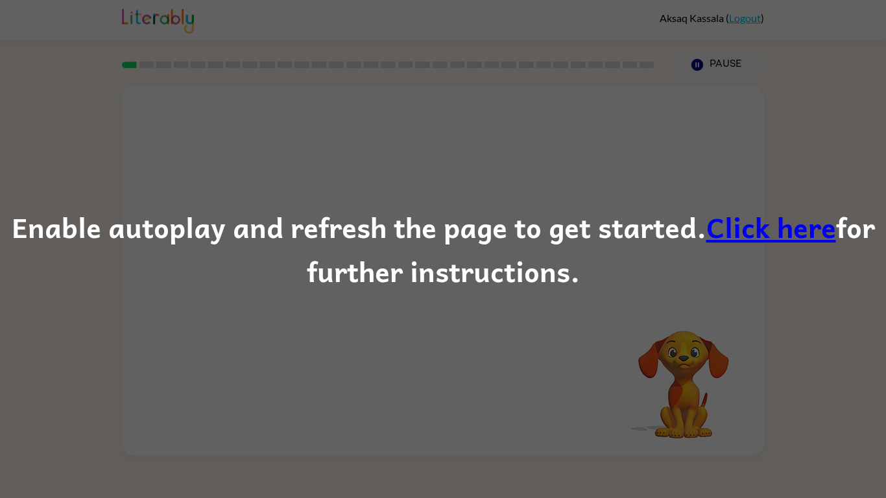
click at [755, 232] on link "Click here" at bounding box center [772, 226] width 130 height 43
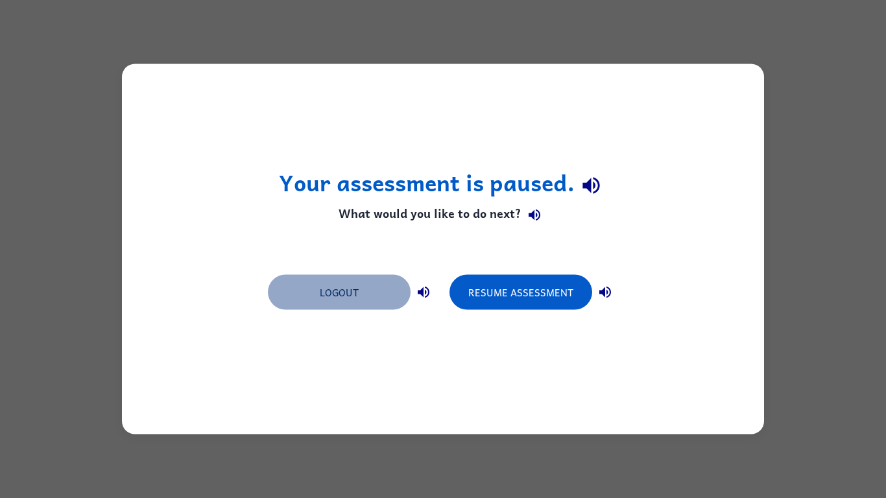
click at [345, 297] on button "Logout" at bounding box center [339, 292] width 143 height 35
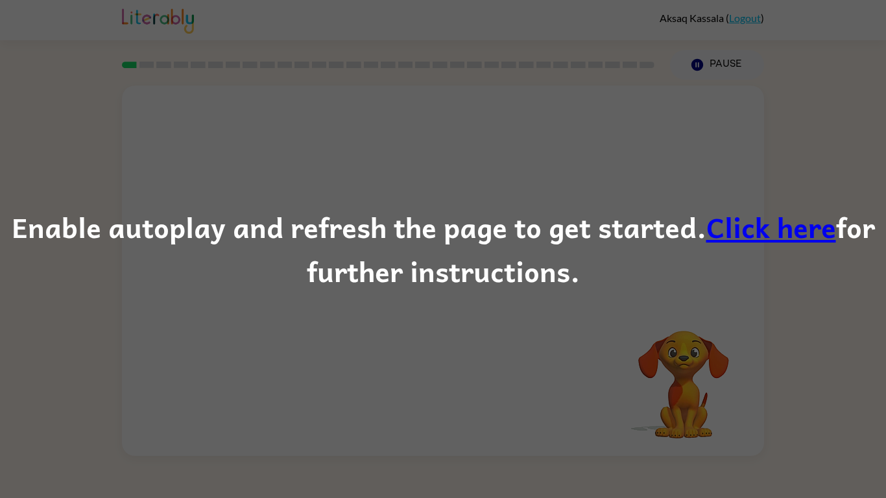
click at [775, 228] on link "Click here" at bounding box center [772, 226] width 130 height 43
